Goal: Find specific fact

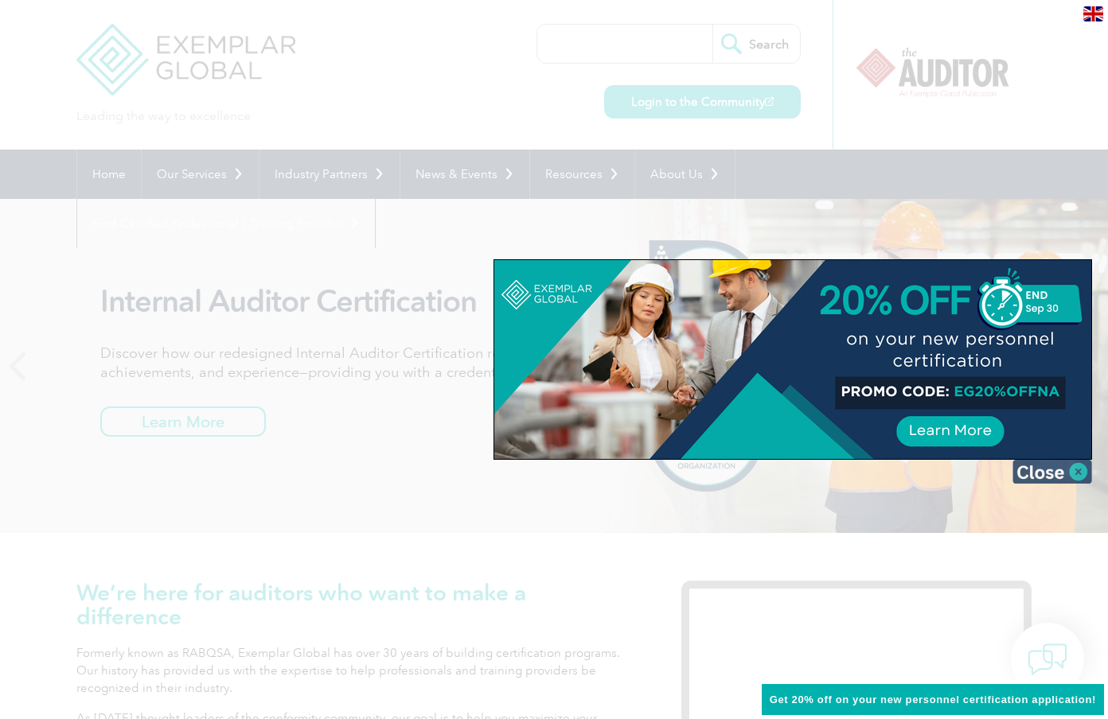
click at [1084, 470] on img at bounding box center [1052, 472] width 80 height 24
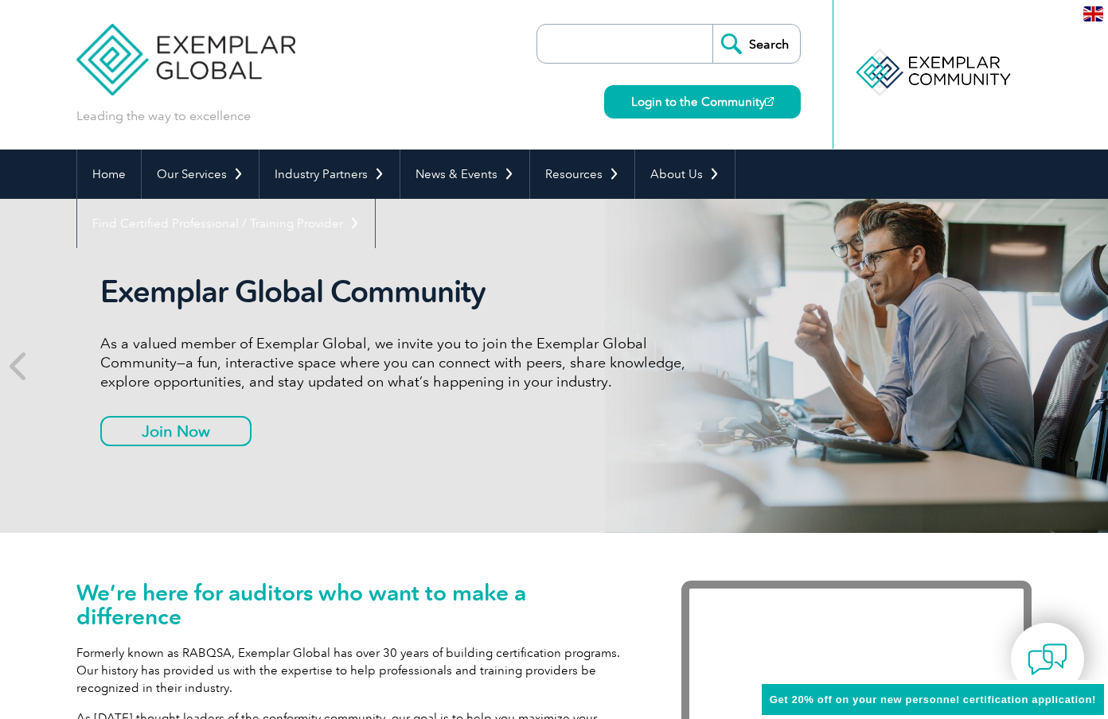
click at [596, 45] on input "search" at bounding box center [628, 44] width 167 height 38
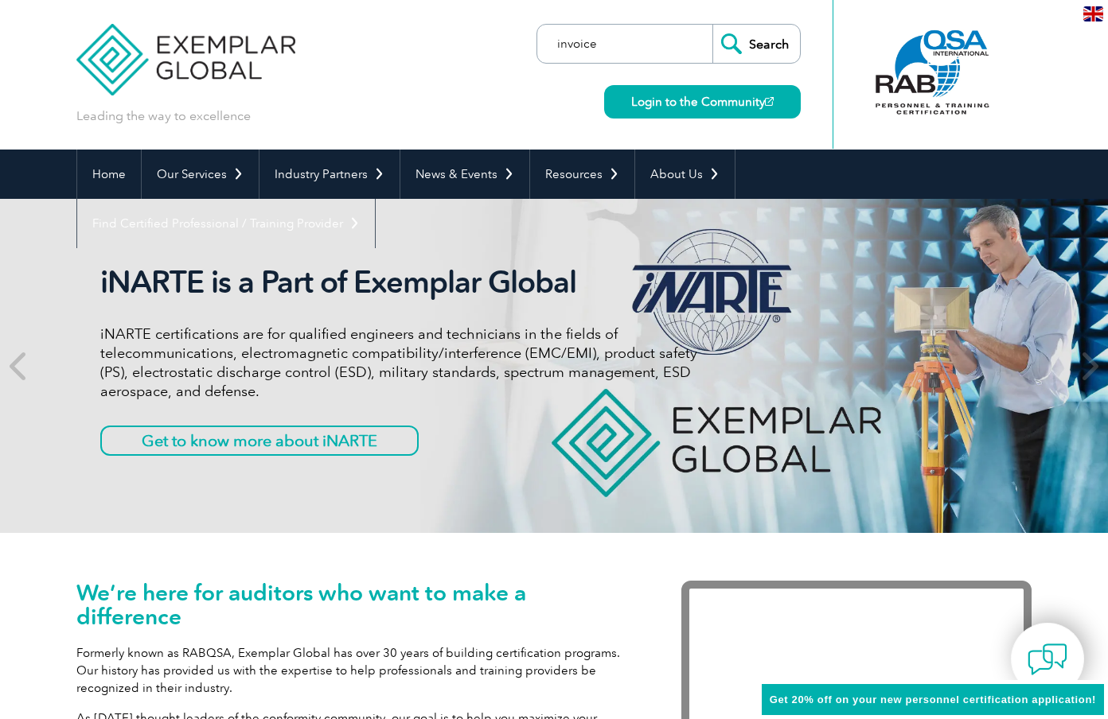
type input "invoice"
click at [770, 46] on input "Search" at bounding box center [756, 44] width 88 height 38
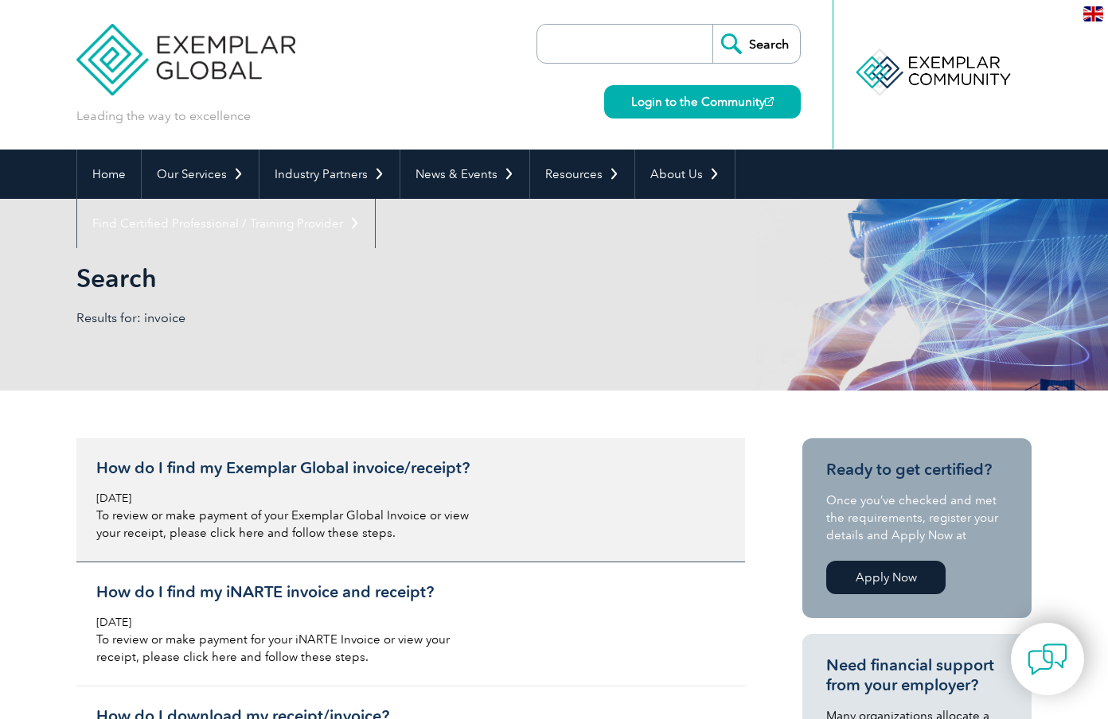
click at [380, 466] on h3 "How do I find my Exemplar Global invoice/receipt?" at bounding box center [284, 468] width 377 height 20
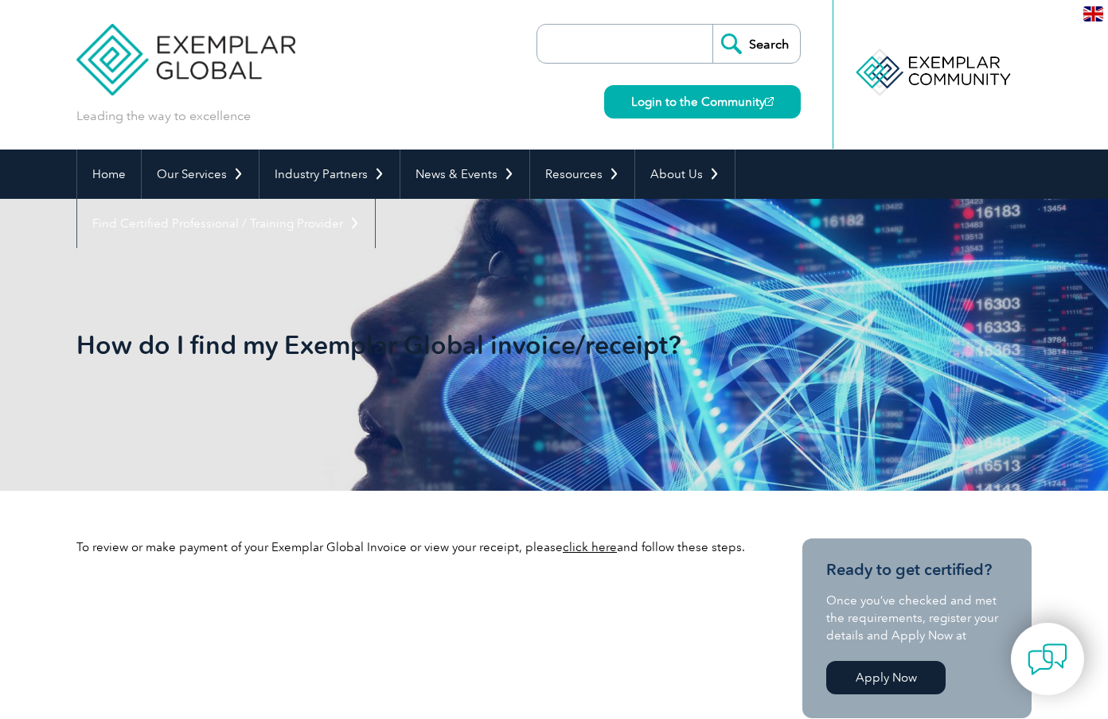
click at [592, 550] on link "click here" at bounding box center [590, 547] width 54 height 14
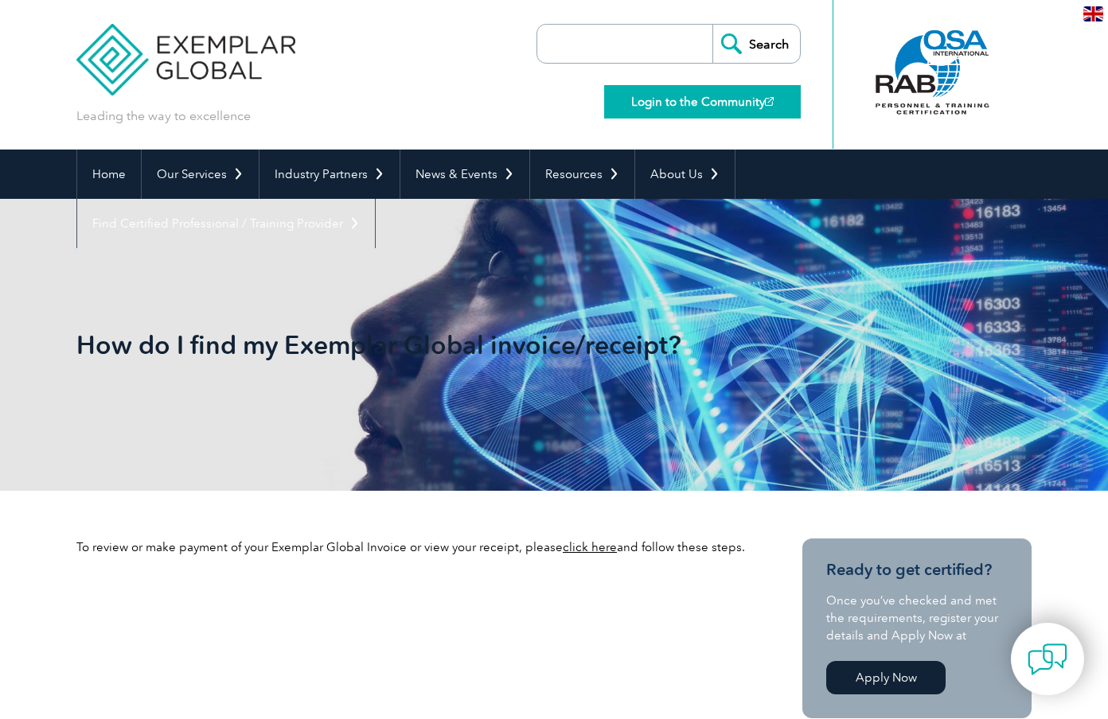
click at [654, 103] on link "Login to the Community" at bounding box center [702, 101] width 197 height 33
